Goal: Task Accomplishment & Management: Manage account settings

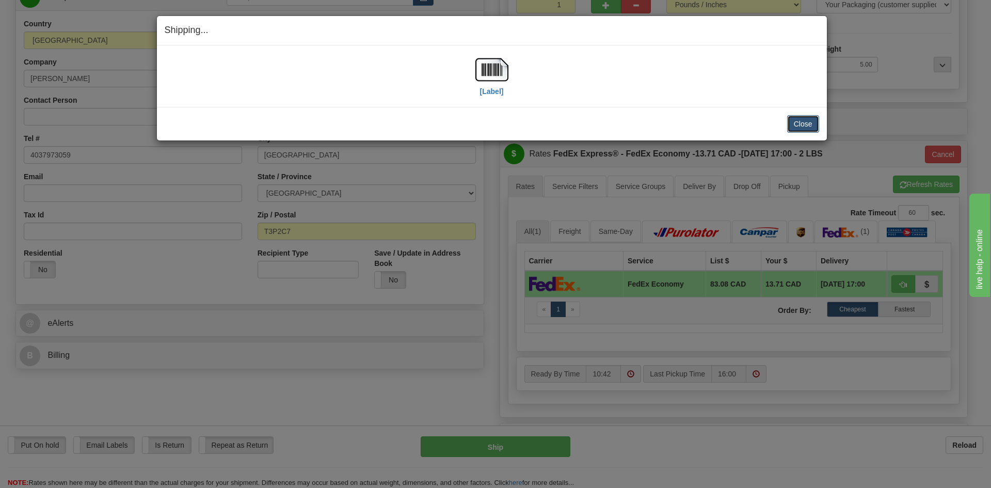
click at [805, 122] on button "Close" at bounding box center [803, 124] width 32 height 18
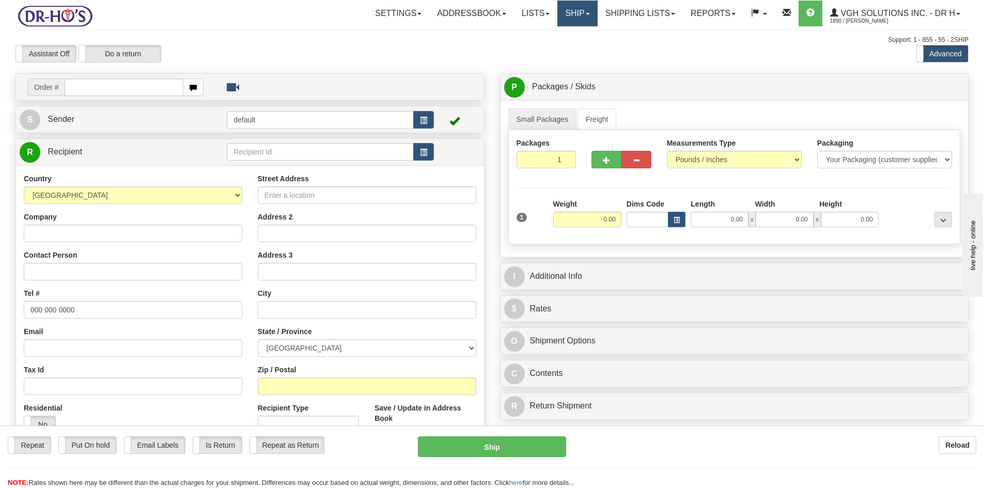
click at [565, 15] on link "Ship" at bounding box center [577, 14] width 40 height 26
click at [613, 13] on link "Shipping lists" at bounding box center [639, 14] width 85 height 26
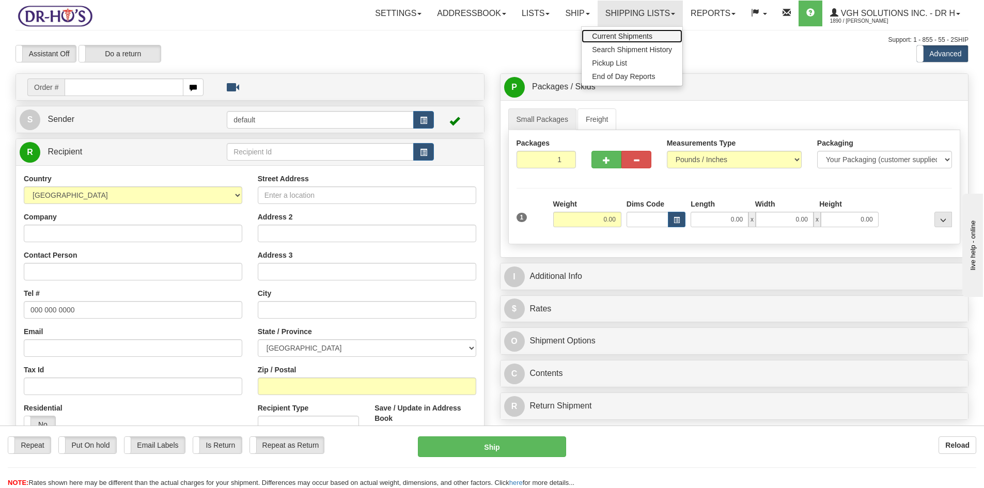
click at [609, 36] on span "Current Shipments" at bounding box center [622, 36] width 60 height 8
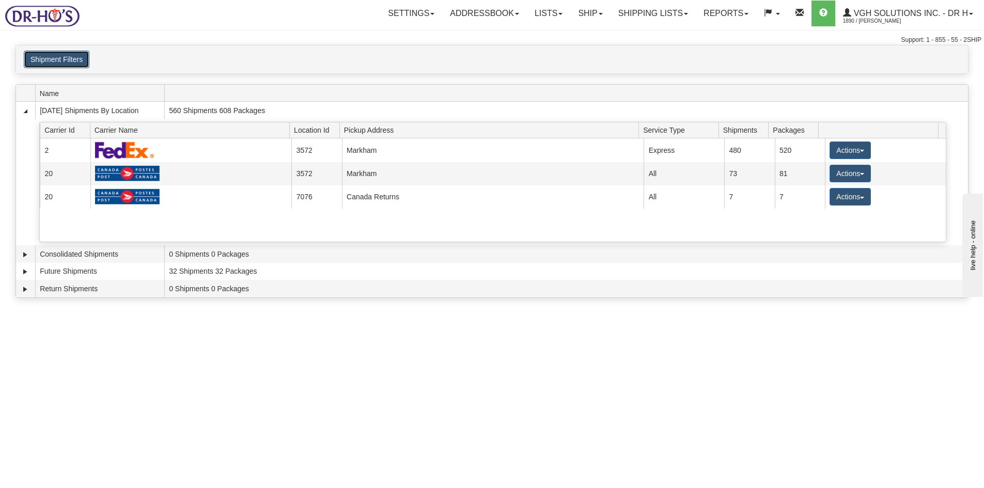
click at [50, 64] on button "Shipment Filters" at bounding box center [57, 60] width 66 height 18
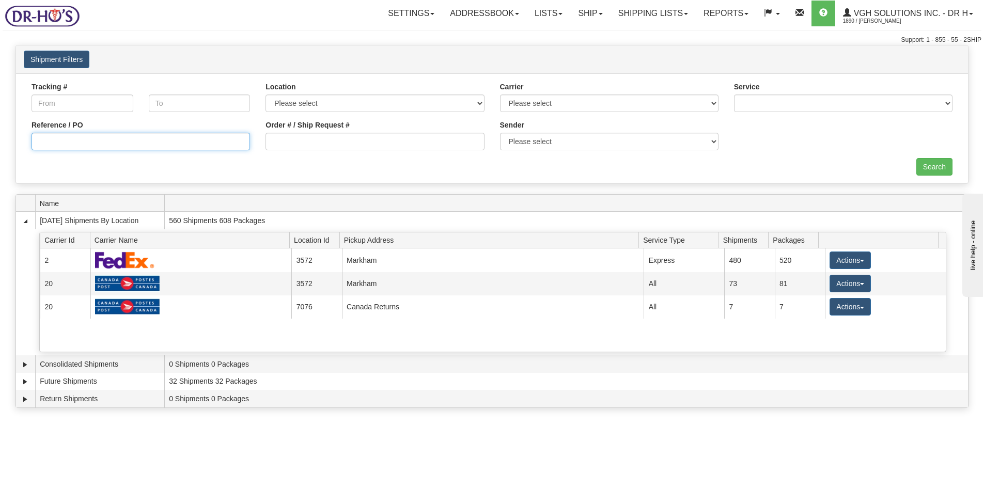
click at [181, 141] on input "Reference / PO" at bounding box center [140, 142] width 218 height 18
type input "1204246"
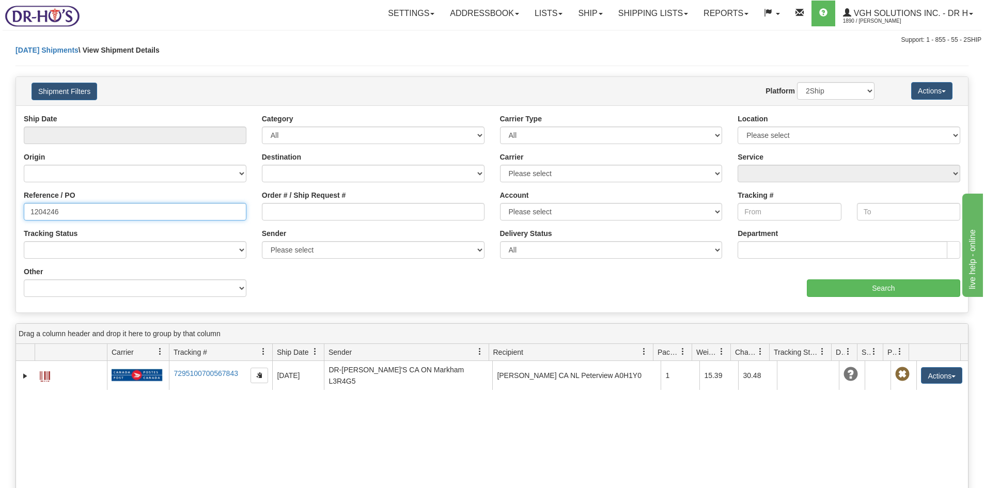
drag, startPoint x: 69, startPoint y: 209, endPoint x: 8, endPoint y: 210, distance: 60.4
click at [8, 210] on div "Please wait... × Confirm Delete Delete Cancel × Confirm Delete Yes No Cancel × …" at bounding box center [492, 366] width 984 height 642
type input "1204230"
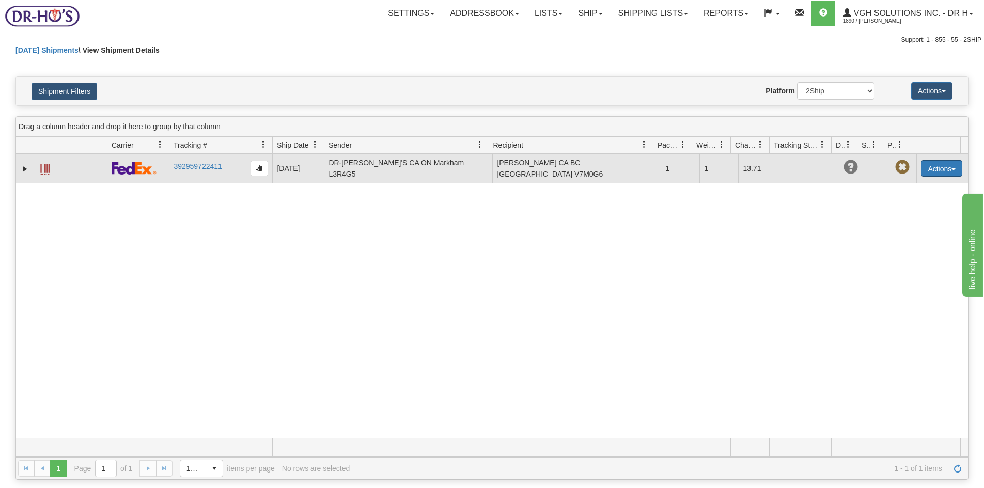
click at [932, 164] on button "Actions" at bounding box center [941, 168] width 41 height 17
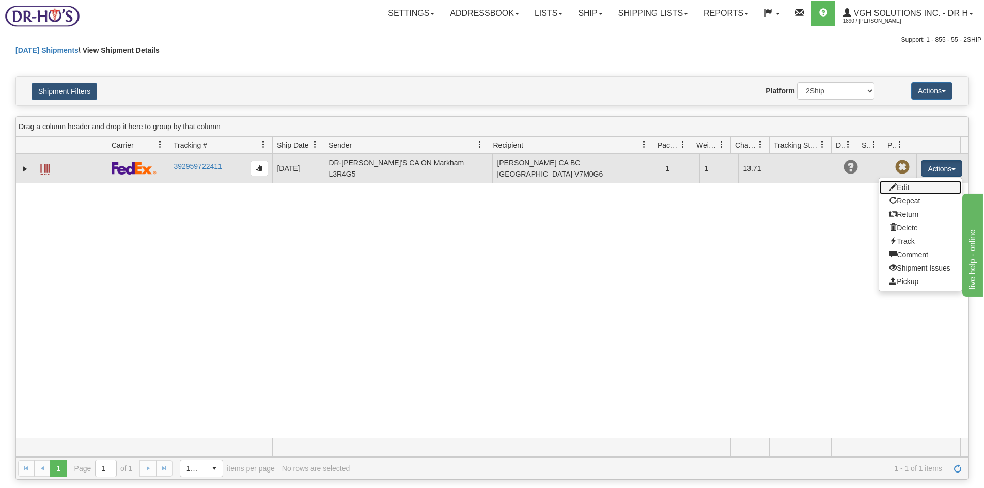
click at [894, 185] on link "Edit" at bounding box center [920, 187] width 83 height 13
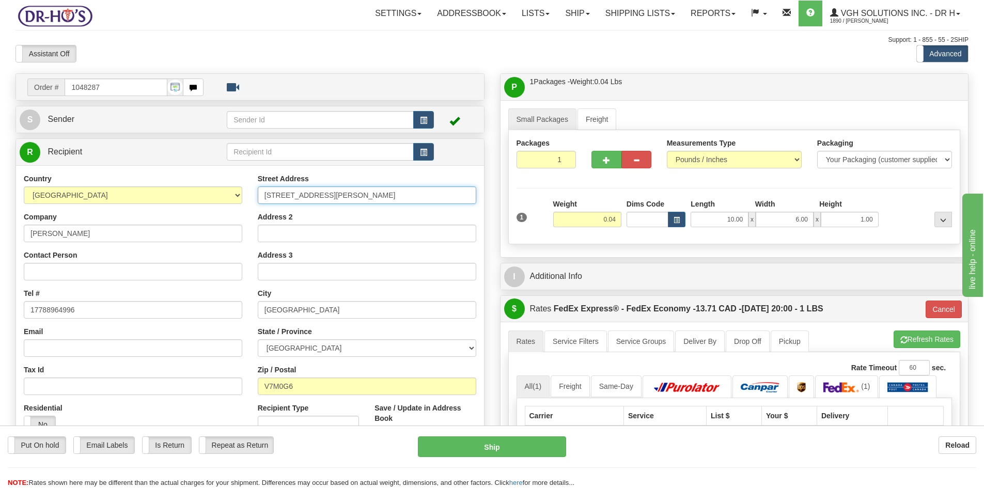
drag, startPoint x: 358, startPoint y: 197, endPoint x: 218, endPoint y: 202, distance: 140.1
click at [218, 202] on div "Country AFGHANISTAN ALAND ISLANDS ALBANIA ALGERIA AMERICAN SAMOA ANDORRA ANGOLA…" at bounding box center [250, 313] width 468 height 278
paste input "751 Hampton Drive"
type input "1751 Hampton Drive"
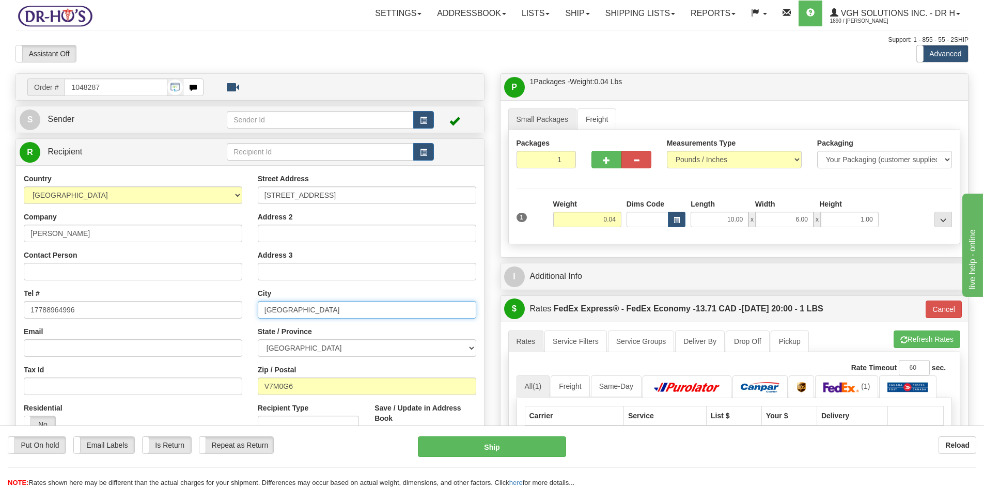
drag, startPoint x: 354, startPoint y: 311, endPoint x: 181, endPoint y: 315, distance: 172.5
click at [207, 315] on div "Country AFGHANISTAN ALAND ISLANDS ALBANIA ALGERIA AMERICAN SAMOA ANDORRA ANGOLA…" at bounding box center [250, 313] width 468 height 278
paste input "Coquitlam"
type input "Coquitlam"
drag, startPoint x: 303, startPoint y: 385, endPoint x: 235, endPoint y: 389, distance: 67.8
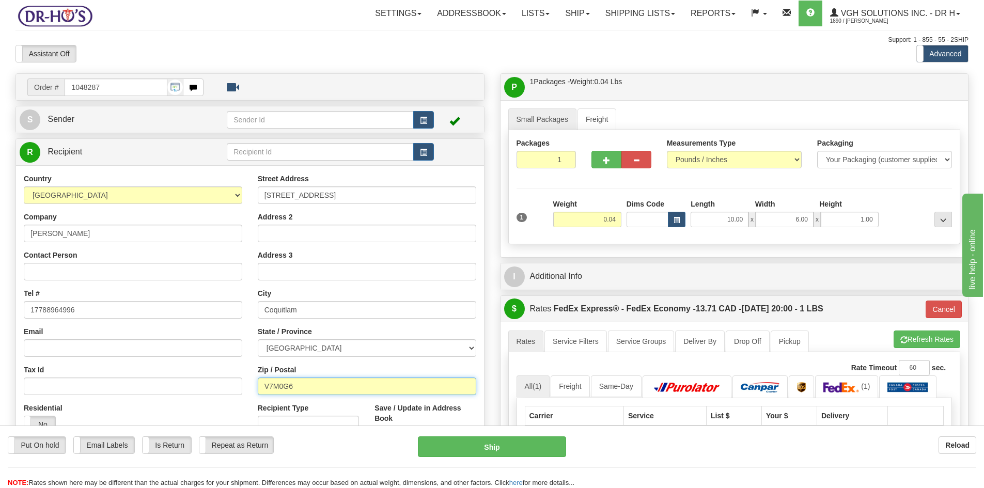
click at [238, 389] on div "Country AFGHANISTAN ALAND ISLANDS ALBANIA ALGERIA AMERICAN SAMOA ANDORRA ANGOLA…" at bounding box center [250, 313] width 468 height 278
paste input "3E3E1"
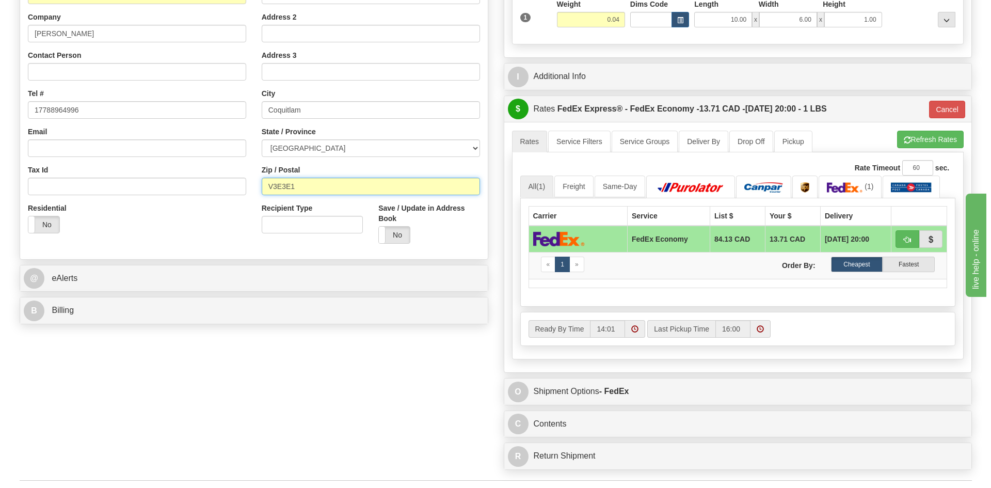
scroll to position [258, 0]
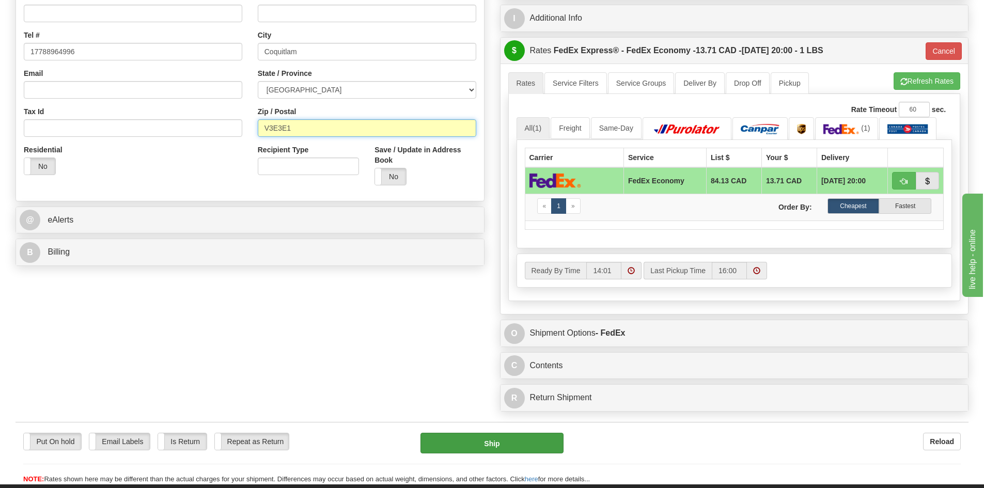
type input "V3E3E1"
click at [497, 440] on button "Ship" at bounding box center [491, 443] width 143 height 21
type input "20"
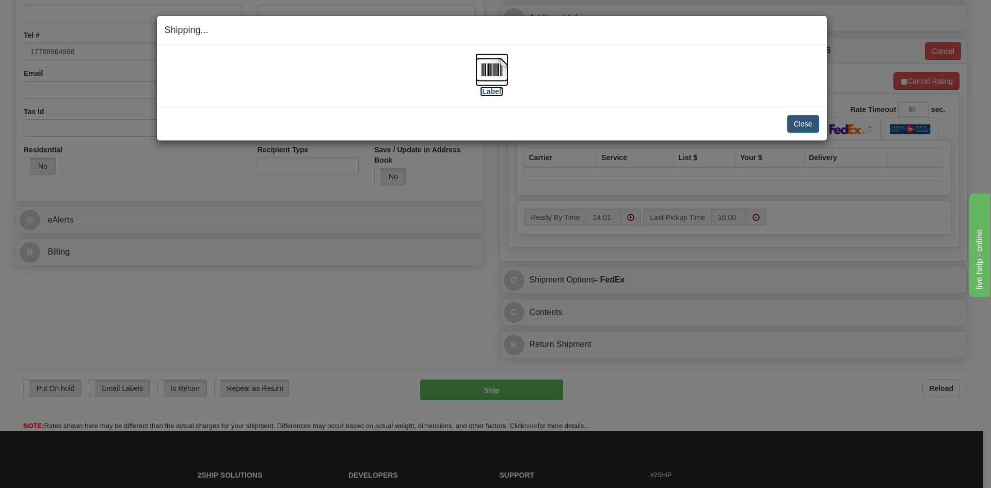
click at [498, 69] on img at bounding box center [492, 69] width 33 height 33
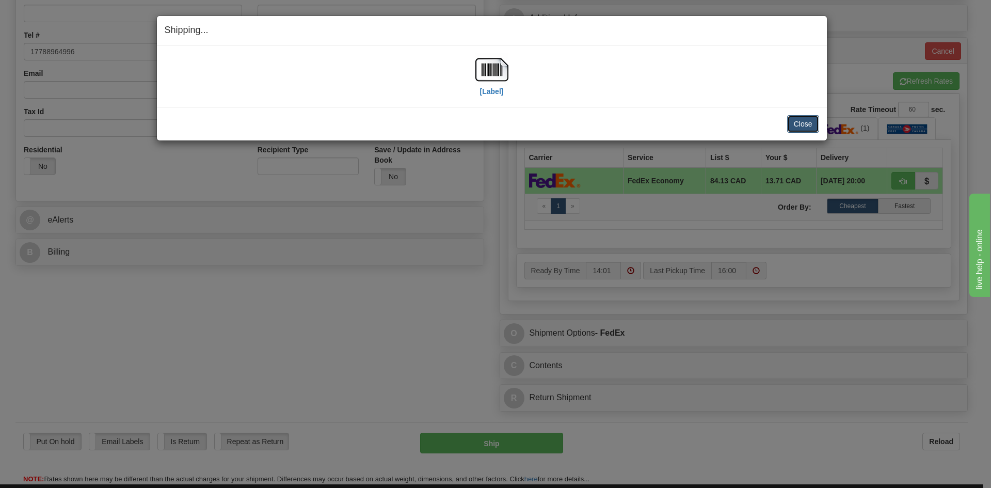
click at [799, 124] on button "Close" at bounding box center [803, 124] width 32 height 18
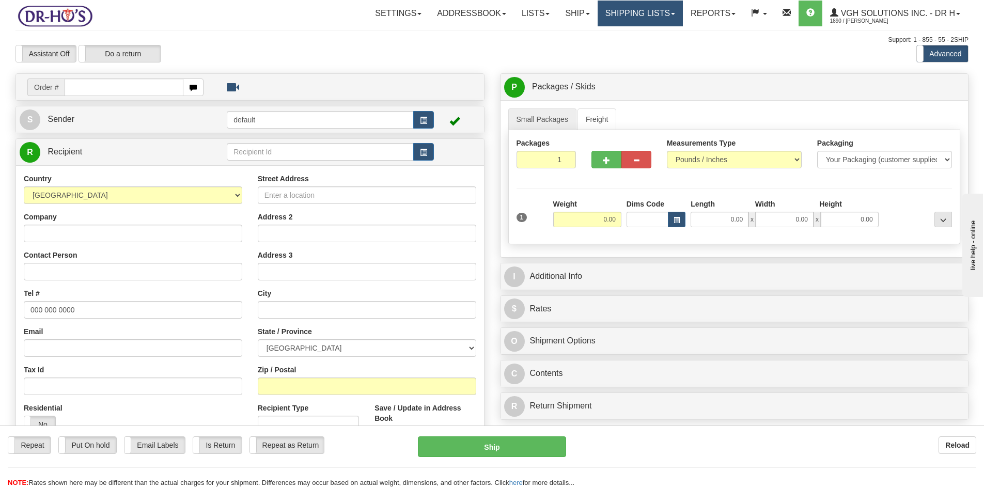
click at [611, 14] on link "Shipping lists" at bounding box center [639, 14] width 85 height 26
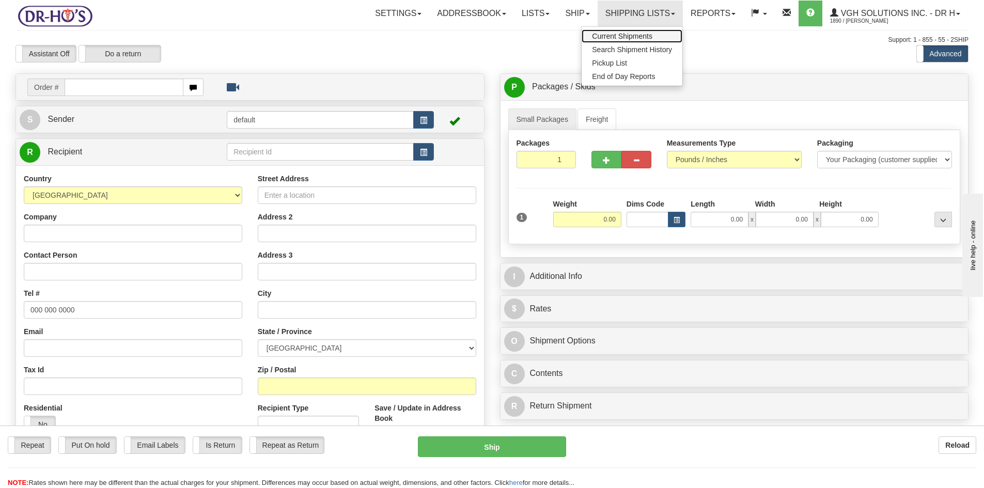
click at [605, 37] on span "Current Shipments" at bounding box center [622, 36] width 60 height 8
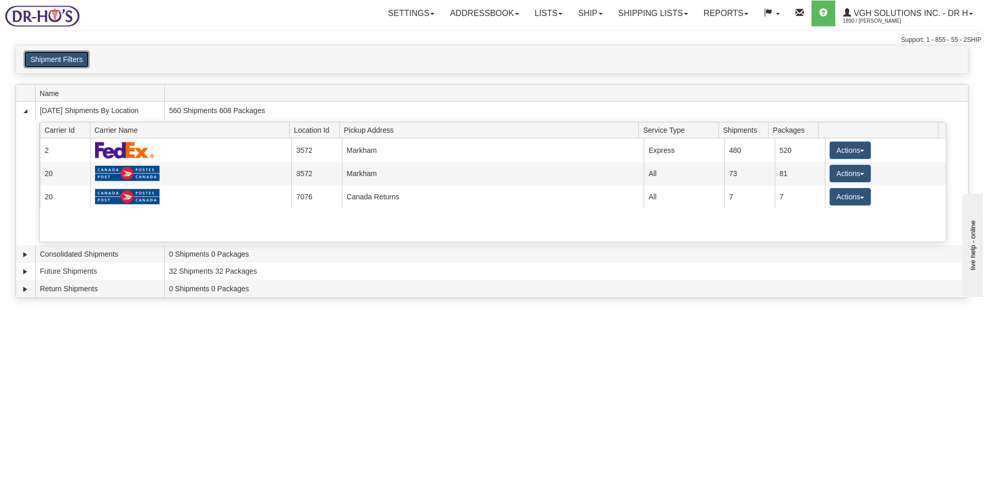
click at [43, 60] on button "Shipment Filters" at bounding box center [57, 60] width 66 height 18
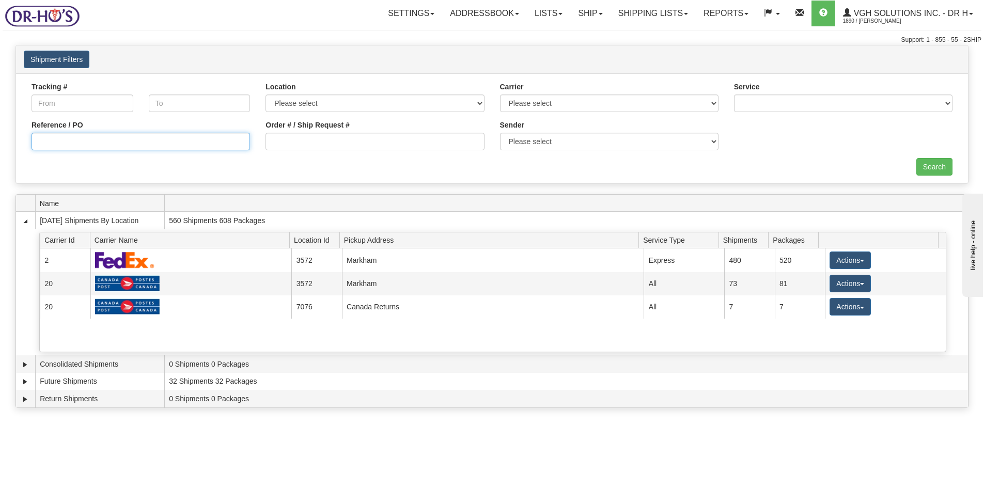
click at [57, 140] on input "Reference / PO" at bounding box center [140, 142] width 218 height 18
type input "1204282"
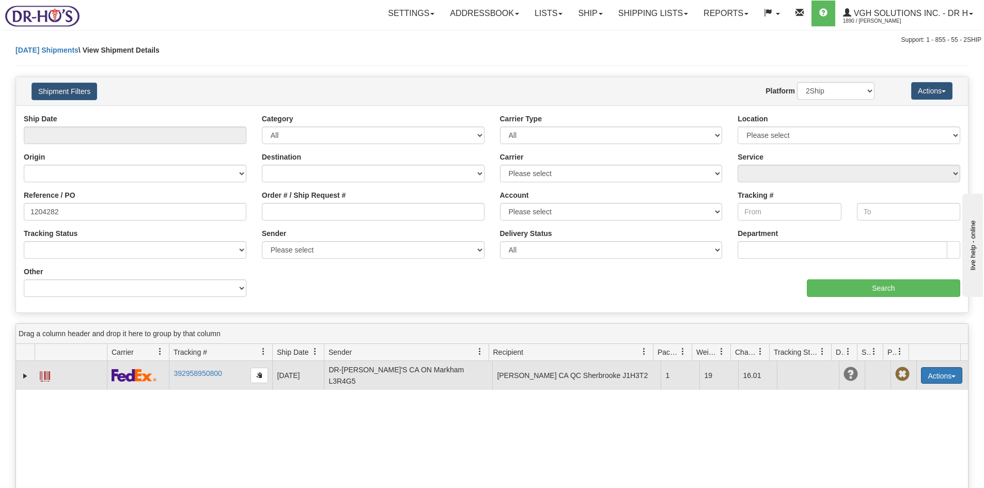
click at [936, 376] on button "Actions" at bounding box center [941, 375] width 41 height 17
click at [889, 431] on span at bounding box center [892, 434] width 7 height 7
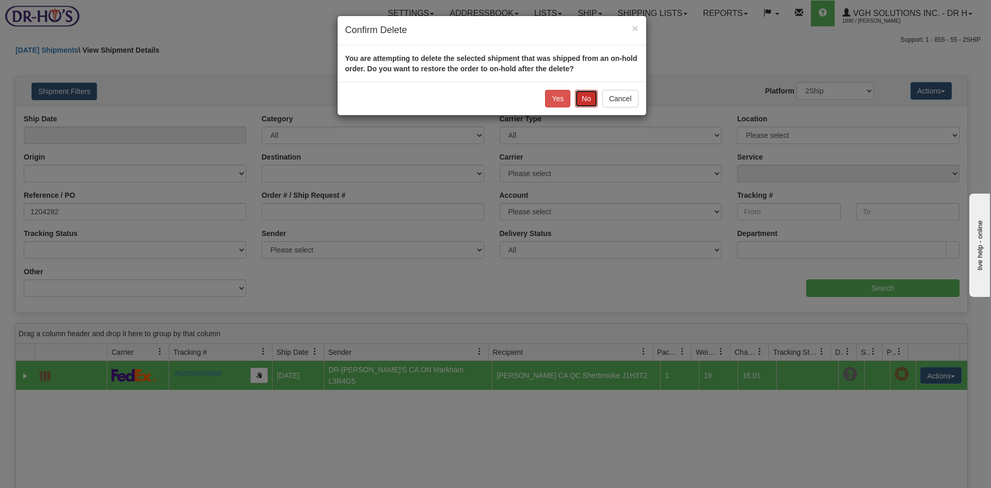
click at [589, 102] on button "No" at bounding box center [586, 99] width 23 height 18
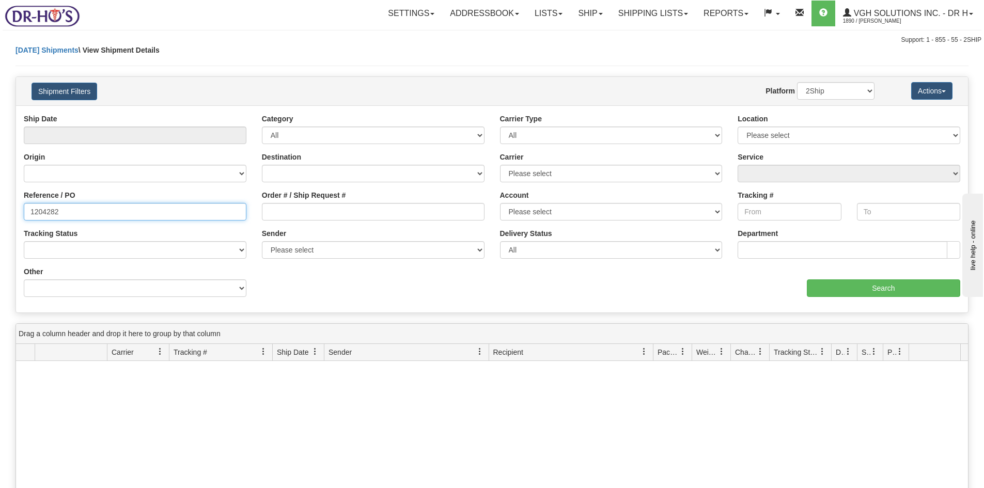
drag, startPoint x: 51, startPoint y: 212, endPoint x: -24, endPoint y: 212, distance: 75.4
click at [0, 212] on html "Upgrade Account Cancel Toggle navigation Settings New Senders" at bounding box center [492, 244] width 984 height 488
paste input "3616"
type input "1203616"
click at [896, 291] on input "Search" at bounding box center [883, 288] width 153 height 18
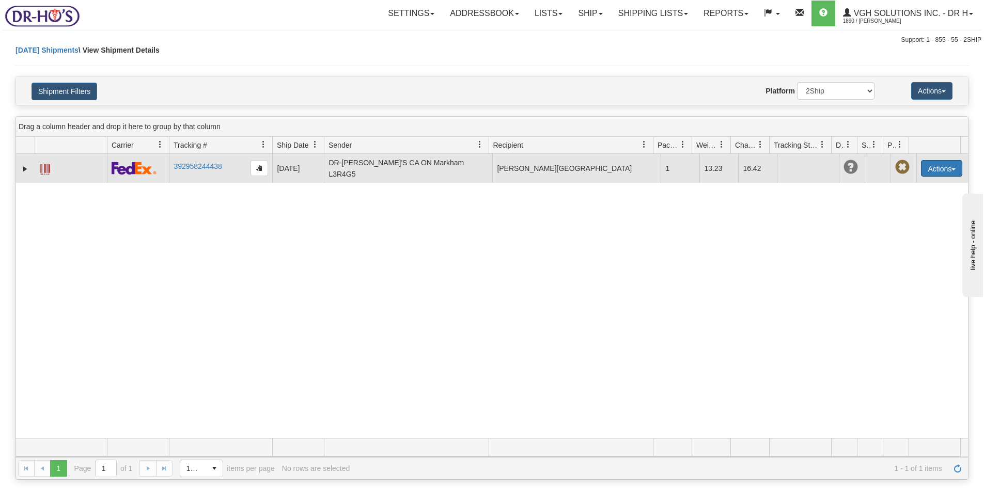
click at [929, 163] on button "Actions" at bounding box center [941, 168] width 41 height 17
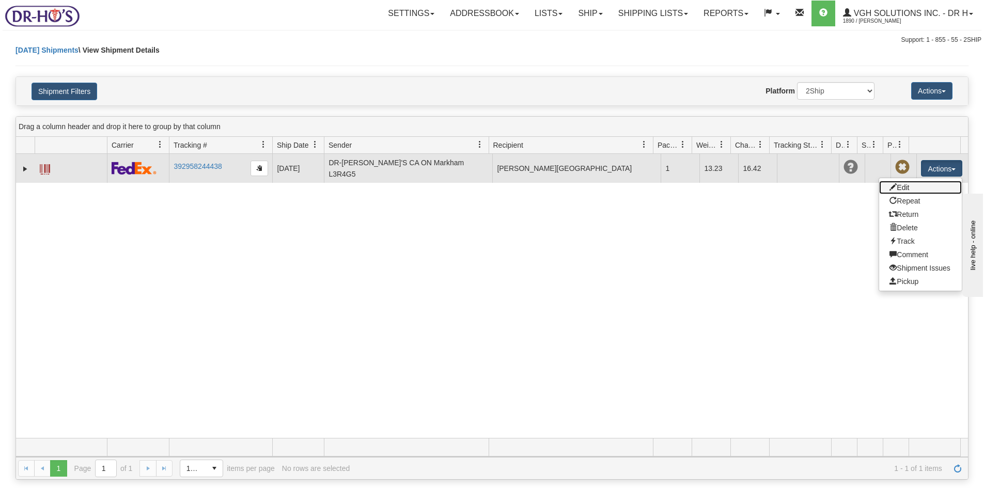
click at [899, 182] on link "Edit" at bounding box center [920, 187] width 83 height 13
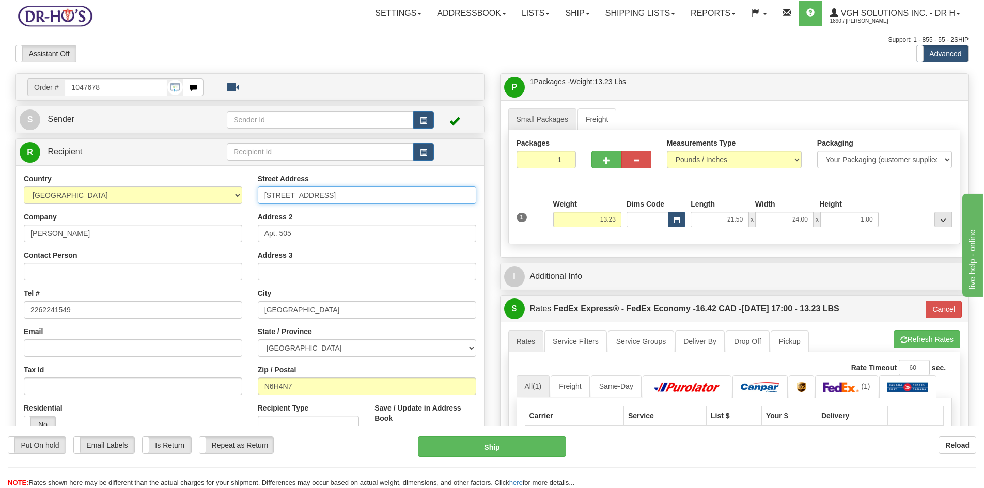
drag, startPoint x: 368, startPoint y: 195, endPoint x: 191, endPoint y: 196, distance: 176.6
click at [195, 196] on div "Country AFGHANISTAN ALAND ISLANDS ALBANIA ALGERIA AMERICAN SAMOA ANDORRA ANGOLA…" at bounding box center [250, 313] width 468 height 278
paste input "1203616"
drag, startPoint x: 294, startPoint y: 193, endPoint x: 212, endPoint y: 196, distance: 81.7
click at [212, 196] on div "Country AFGHANISTAN ALAND ISLANDS ALBANIA ALGERIA AMERICAN SAMOA ANDORRA ANGOLA…" at bounding box center [250, 313] width 468 height 278
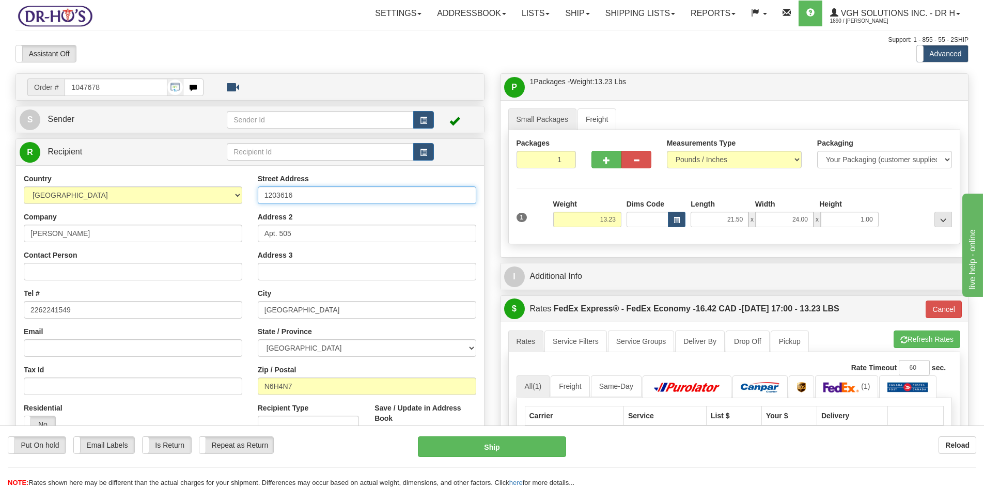
paste input "310 Oxford Street Wes"
type input "310 Oxford Street West"
click at [298, 230] on input "Apt. 505" at bounding box center [367, 234] width 218 height 18
type input "Apt. 518"
drag, startPoint x: 302, startPoint y: 388, endPoint x: 209, endPoint y: 390, distance: 93.5
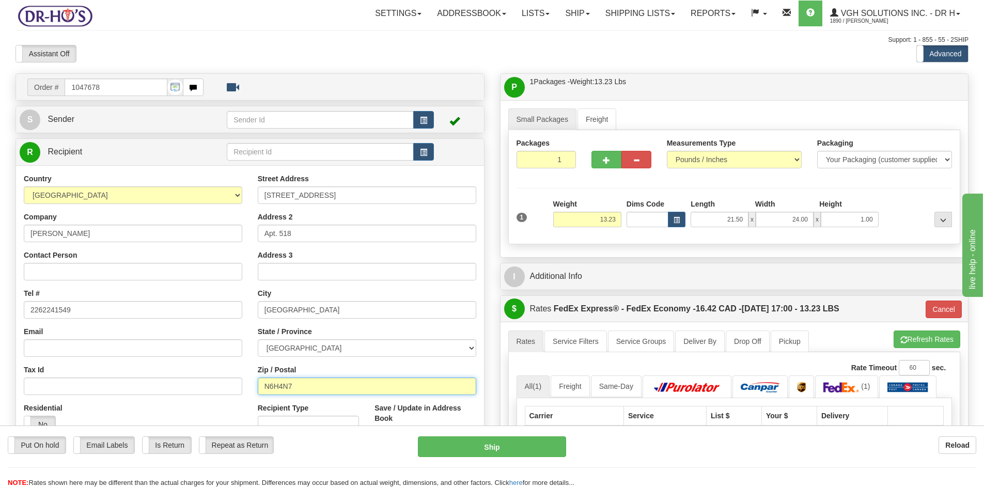
click at [209, 390] on div "Country AFGHANISTAN ALAND ISLANDS ALBANIA ALGERIA AMERICAN SAMOA ANDORRA ANGOLA…" at bounding box center [250, 313] width 468 height 278
paste input "6"
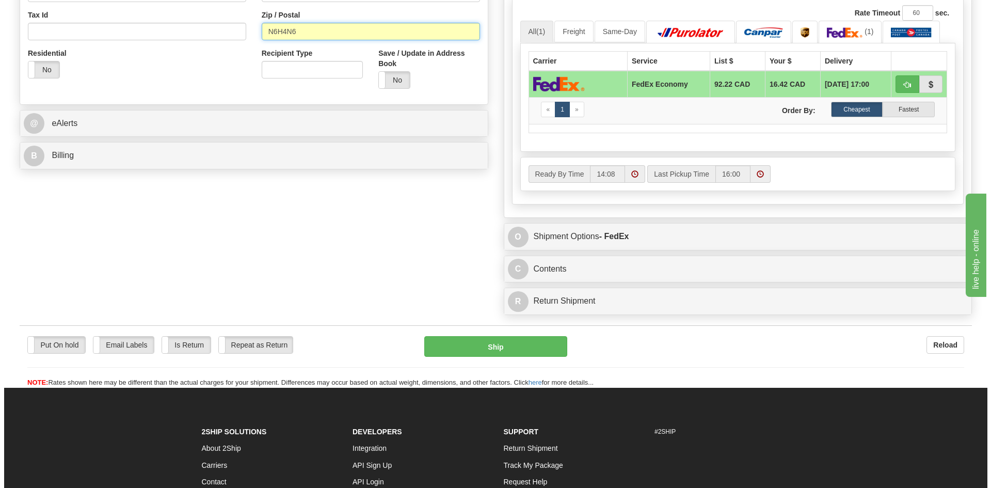
scroll to position [361, 0]
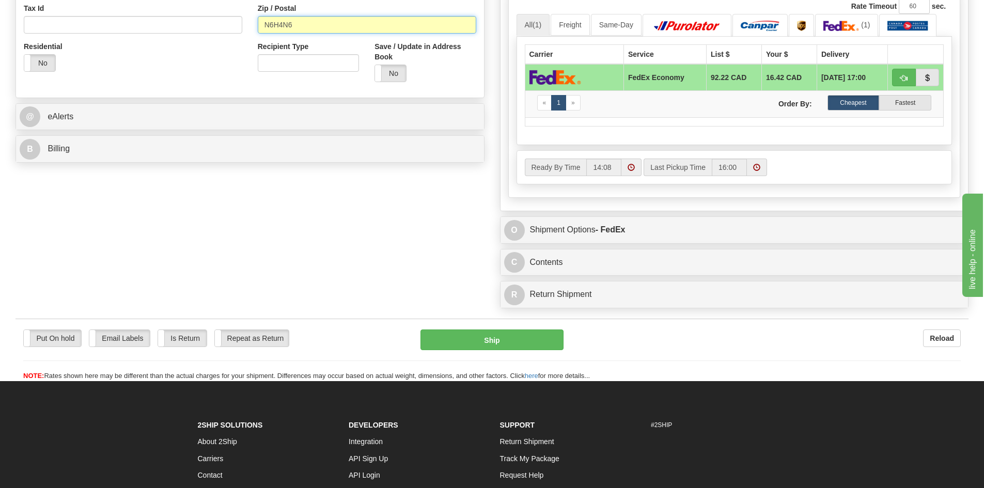
type input "N6H4N6"
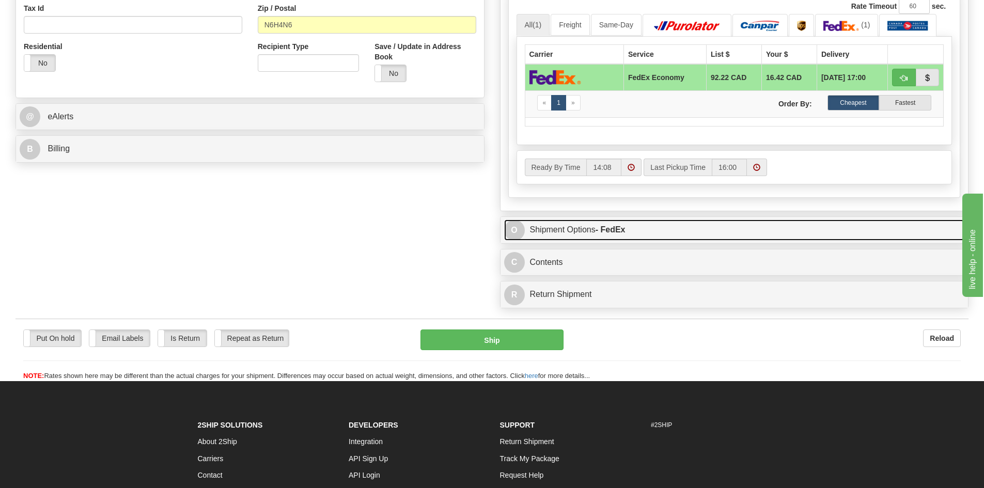
drag, startPoint x: 653, startPoint y: 225, endPoint x: 657, endPoint y: 229, distance: 5.8
click at [653, 225] on link "O Shipment Options - FedEx" at bounding box center [734, 229] width 461 height 21
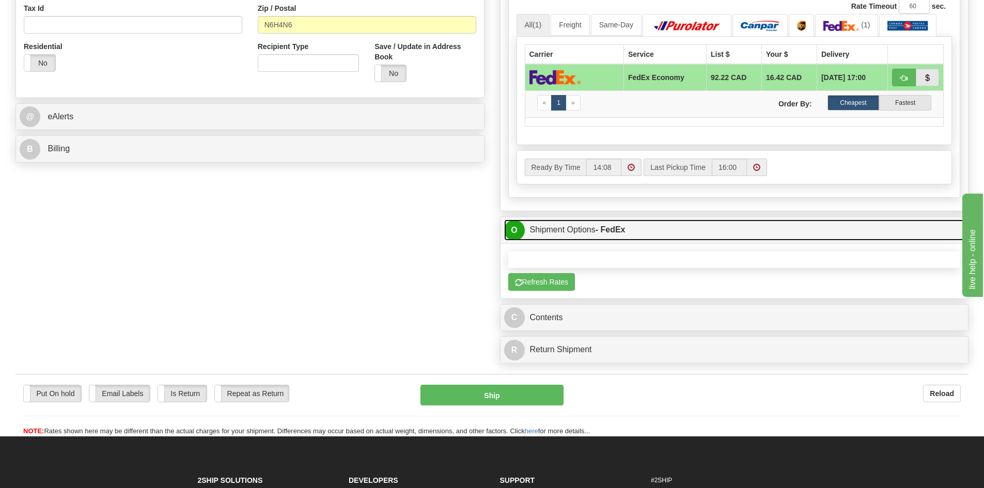
type input "20"
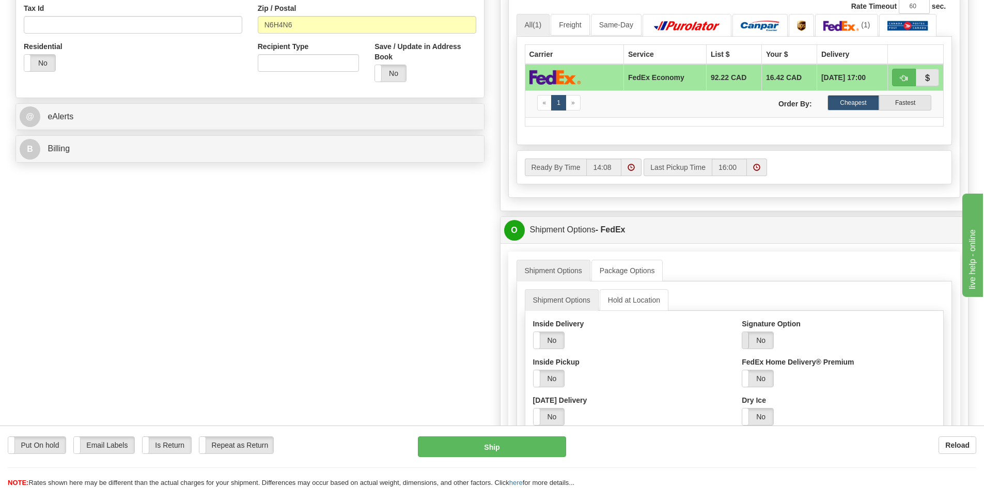
drag, startPoint x: 761, startPoint y: 338, endPoint x: 745, endPoint y: 348, distance: 18.3
click at [760, 339] on label "No" at bounding box center [757, 340] width 31 height 17
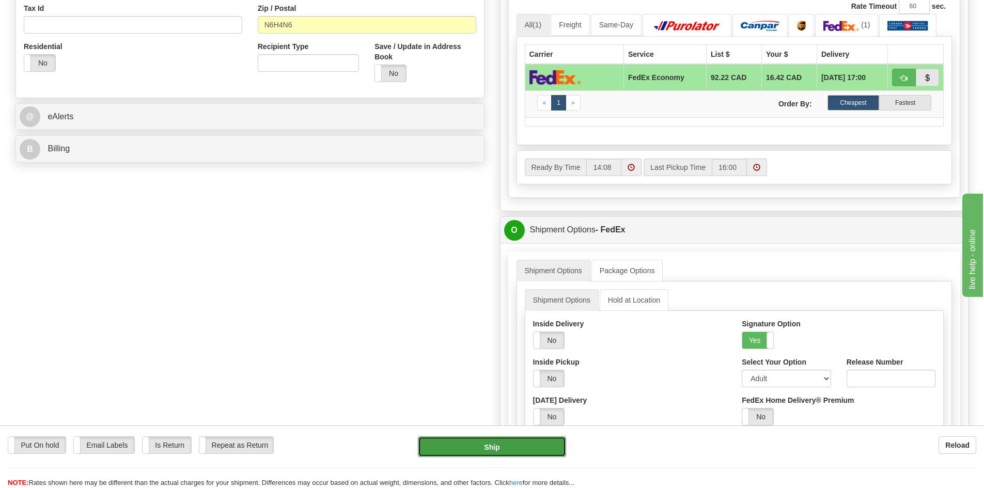
click at [465, 444] on button "Ship" at bounding box center [492, 446] width 148 height 21
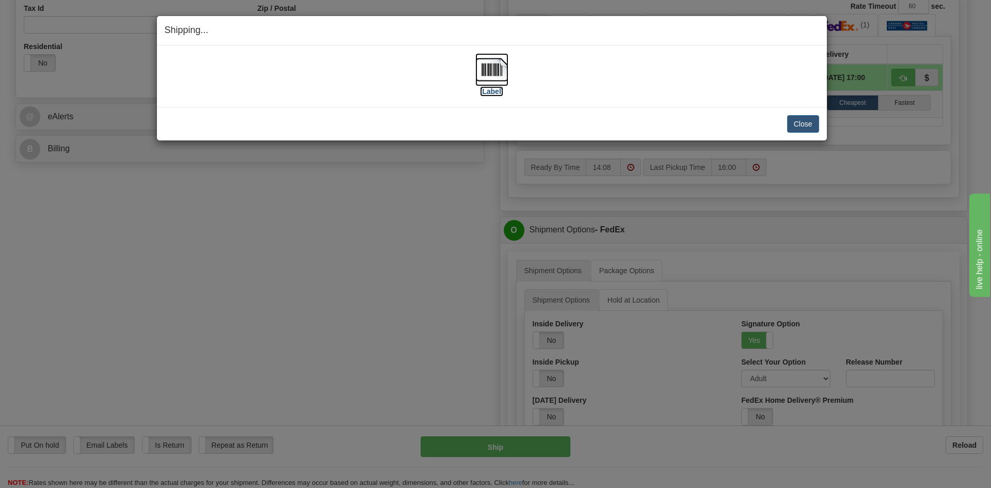
click at [483, 71] on img at bounding box center [492, 69] width 33 height 33
click at [811, 127] on button "Close" at bounding box center [803, 124] width 32 height 18
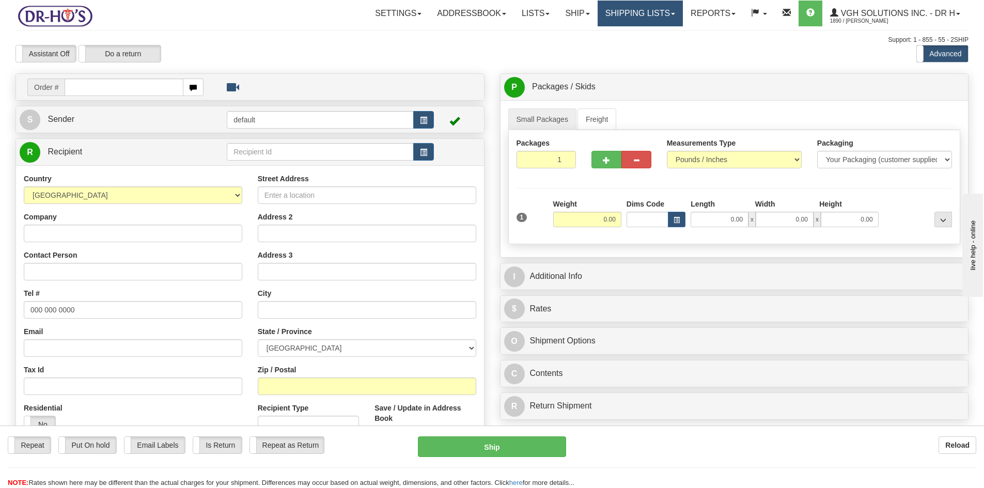
click at [643, 21] on link "Shipping lists" at bounding box center [639, 14] width 85 height 26
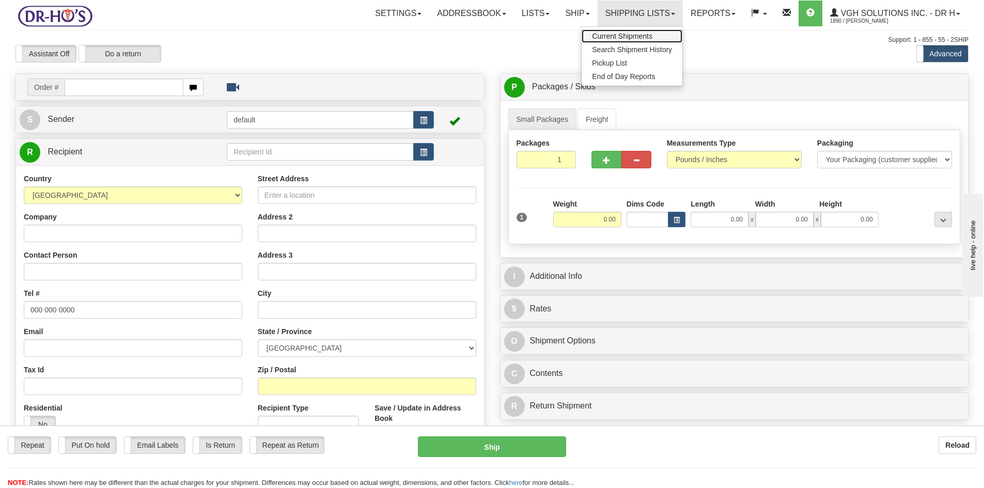
click at [607, 36] on span "Current Shipments" at bounding box center [622, 36] width 60 height 8
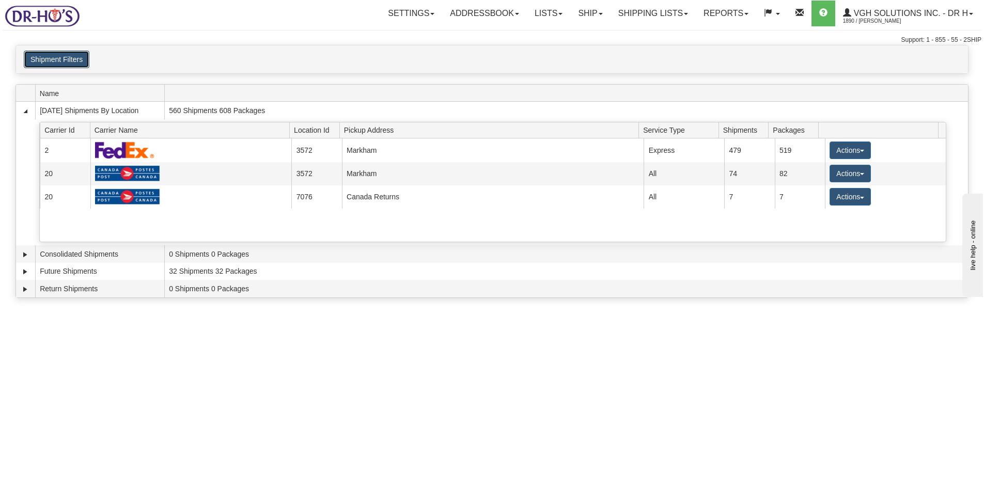
click at [49, 62] on button "Shipment Filters" at bounding box center [57, 60] width 66 height 18
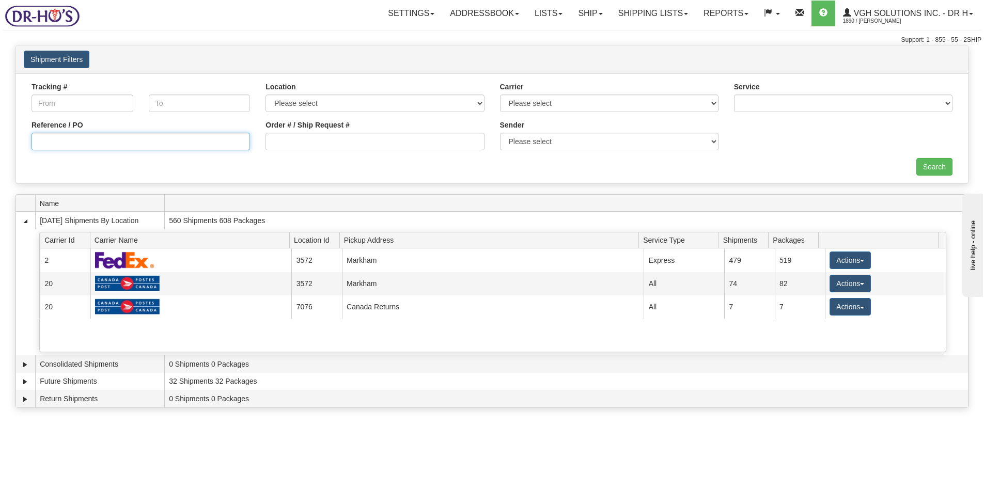
click at [81, 139] on input "Reference / PO" at bounding box center [140, 142] width 218 height 18
type input "1204246"
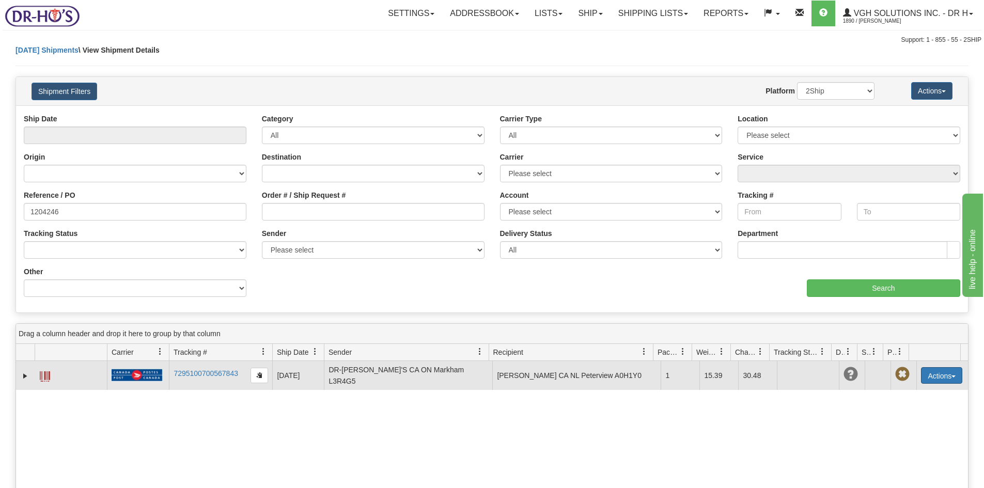
click at [927, 374] on button "Actions" at bounding box center [941, 375] width 41 height 17
click at [889, 432] on span at bounding box center [892, 434] width 7 height 7
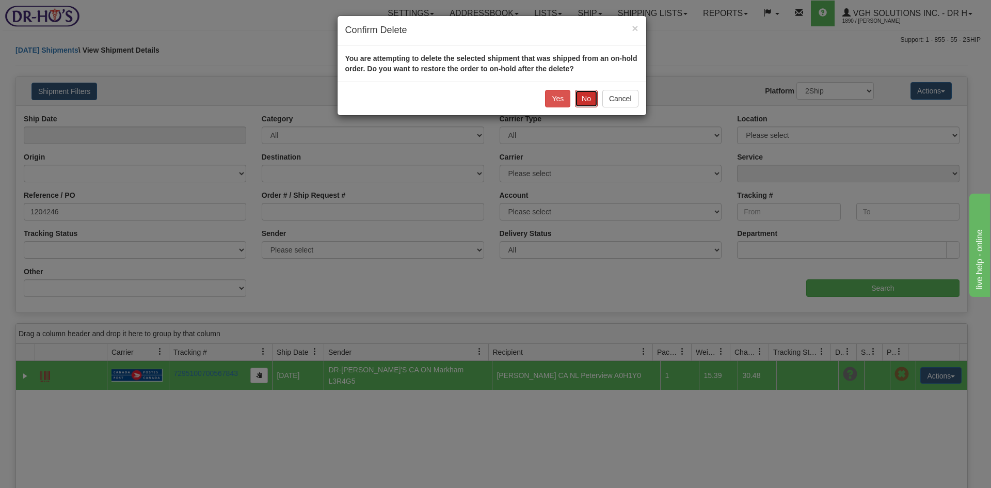
click at [584, 100] on button "No" at bounding box center [586, 99] width 23 height 18
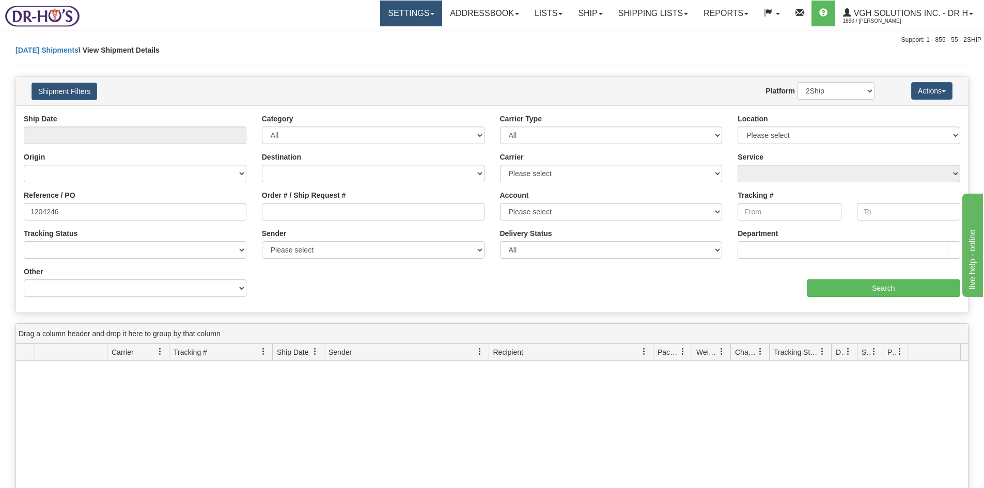
click at [391, 19] on link "Settings" at bounding box center [411, 14] width 62 height 26
click at [377, 35] on span "Shipping Preferences" at bounding box center [383, 36] width 69 height 8
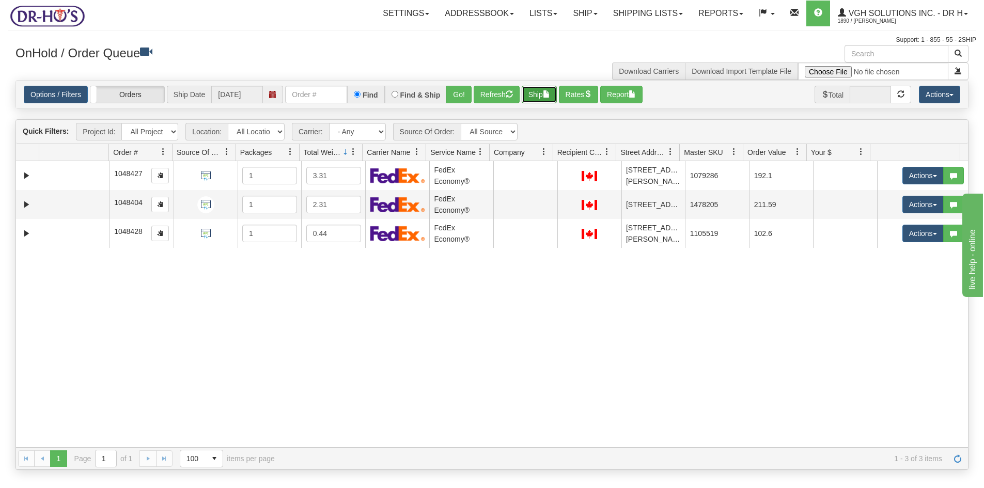
click at [530, 94] on button "Ship" at bounding box center [539, 95] width 35 height 18
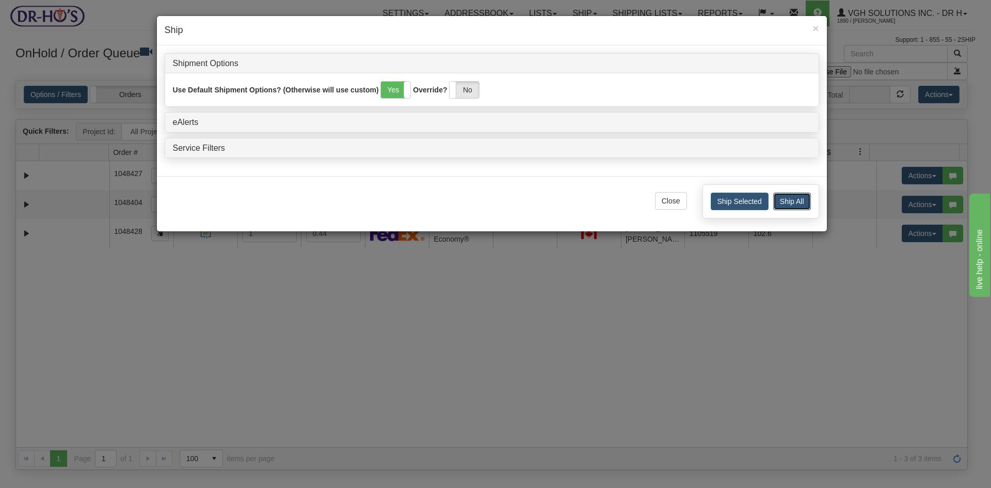
click at [796, 198] on button "Ship All" at bounding box center [793, 202] width 38 height 18
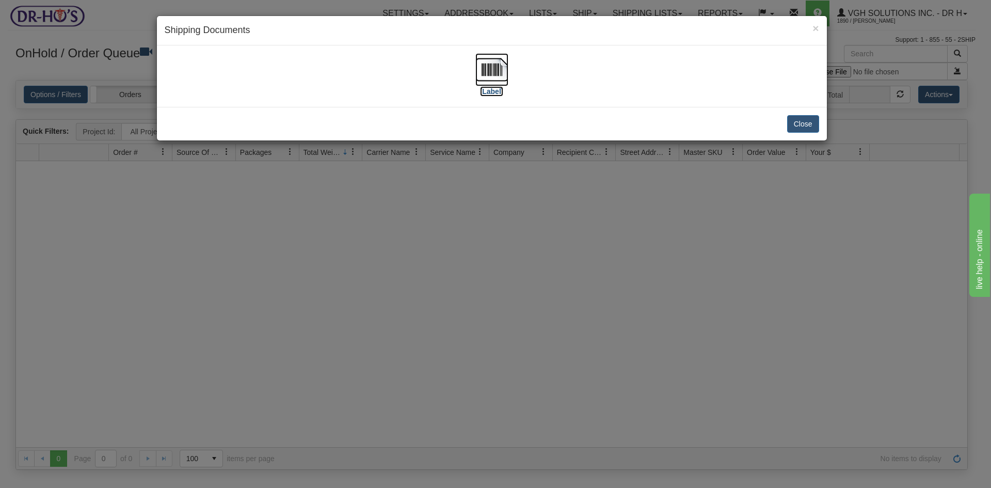
click at [490, 64] on img at bounding box center [492, 69] width 33 height 33
drag, startPoint x: 811, startPoint y: 125, endPoint x: 834, endPoint y: 105, distance: 30.7
click at [811, 125] on button "Close" at bounding box center [803, 124] width 32 height 18
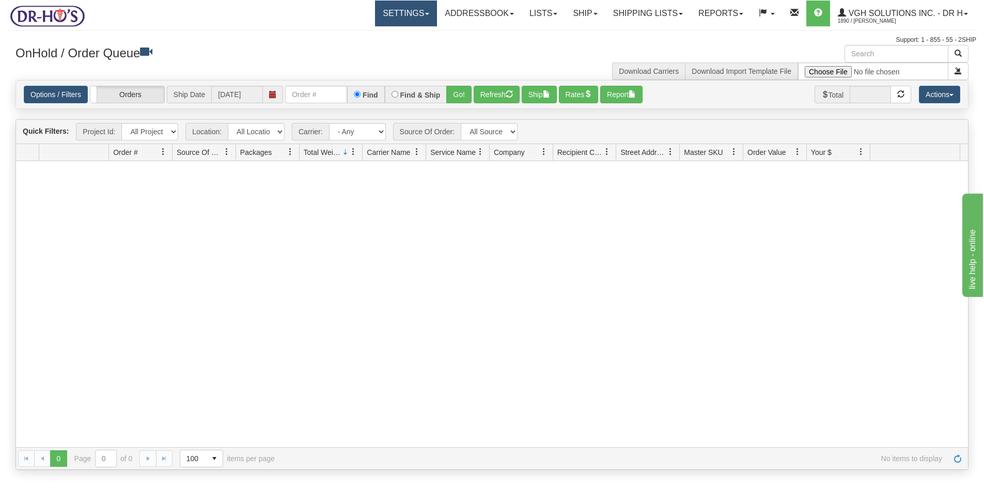
click at [388, 13] on link "Settings" at bounding box center [406, 14] width 62 height 26
click at [376, 35] on span "Shipping Preferences" at bounding box center [378, 36] width 69 height 8
